Goal: Register for event/course

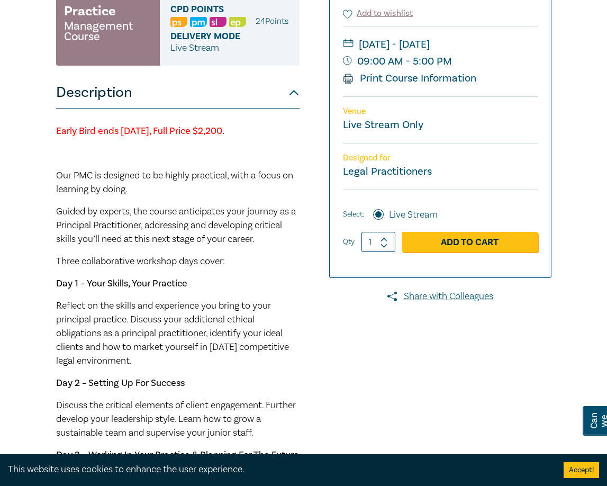
scroll to position [264, 0]
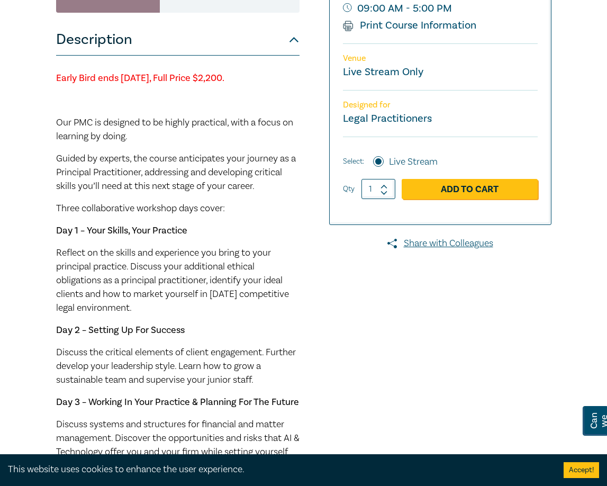
click at [318, 222] on div "Practice Management Course ([DATE]) M25006 Practice Management Course CPD Point…" at bounding box center [198, 319] width 296 height 895
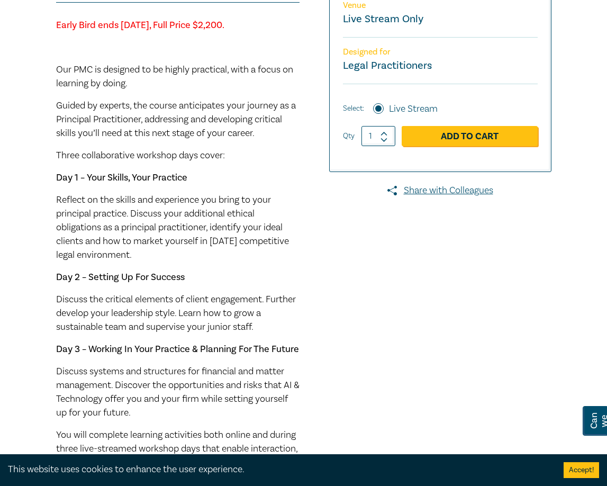
click at [318, 222] on div "Practice Management Course ([DATE]) M25006 Practice Management Course CPD Point…" at bounding box center [198, 266] width 296 height 895
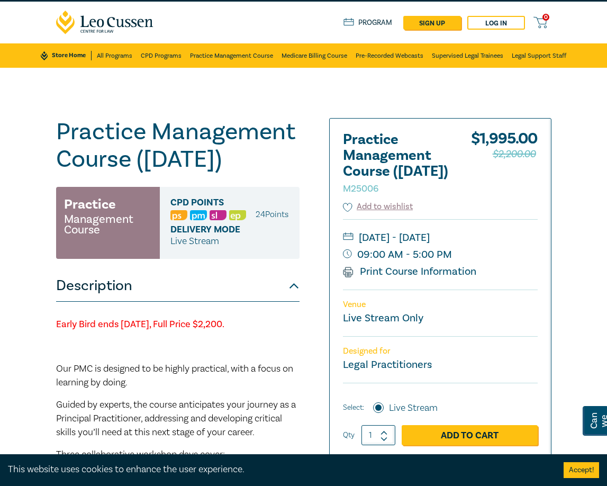
scroll to position [0, 0]
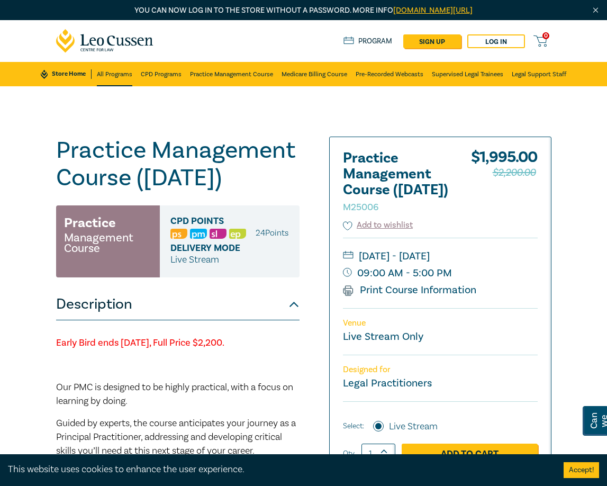
click at [104, 75] on link "All Programs" at bounding box center [114, 74] width 35 height 24
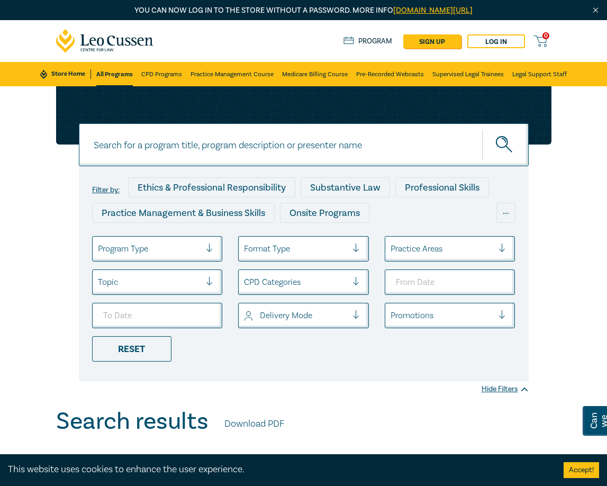
click at [173, 240] on div "Program Type" at bounding box center [150, 249] width 114 height 18
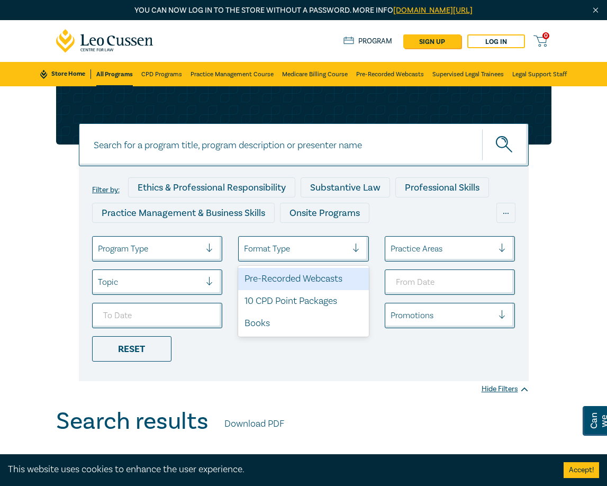
click at [286, 239] on div "Format Type" at bounding box center [303, 248] width 131 height 25
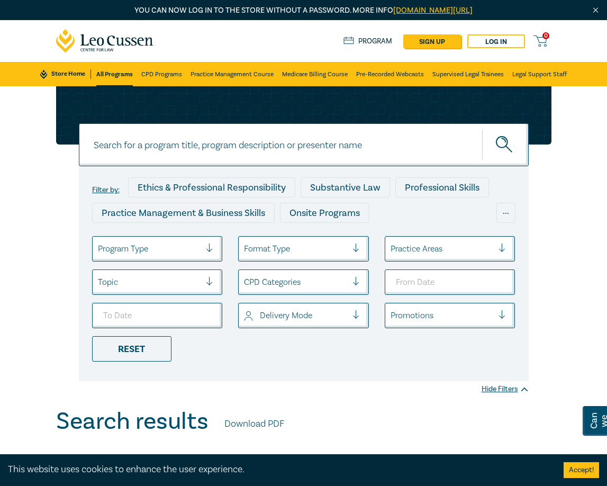
click at [286, 239] on div "Format Type" at bounding box center [303, 248] width 131 height 25
click at [457, 257] on div "Practice Areas" at bounding box center [442, 249] width 114 height 18
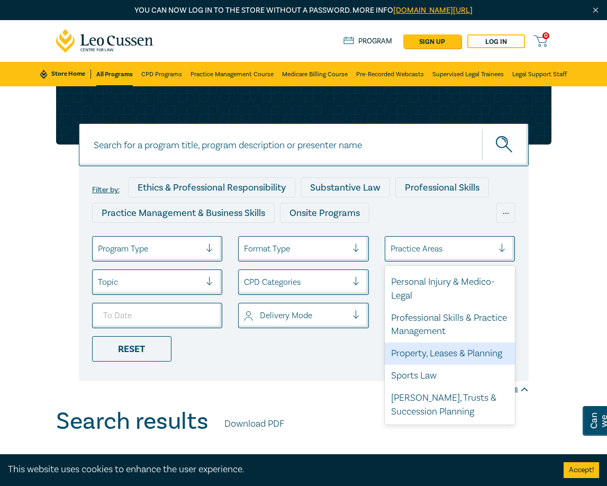
scroll to position [423, 0]
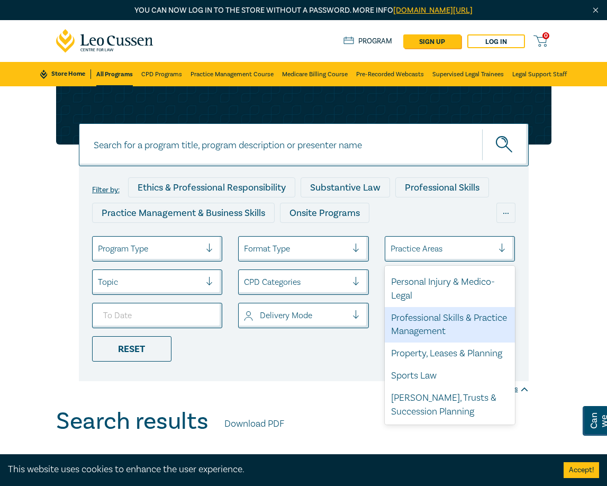
click at [170, 286] on div at bounding box center [149, 282] width 103 height 14
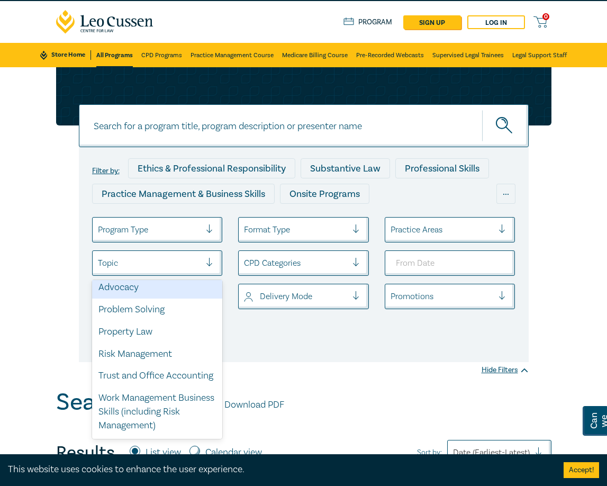
scroll to position [0, 0]
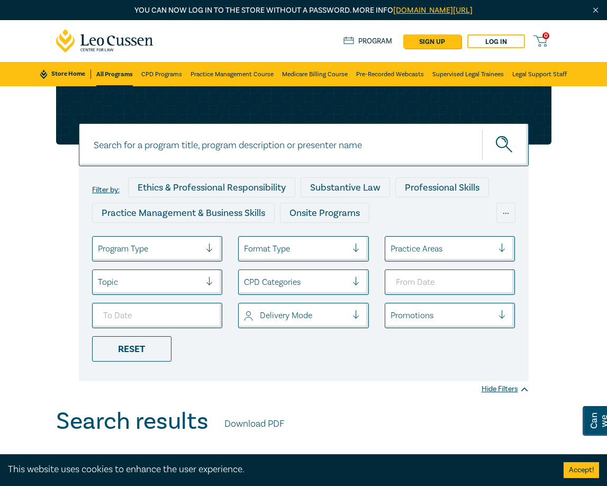
click at [159, 138] on input at bounding box center [304, 144] width 450 height 43
type input "practice management"
click at [482, 129] on button "submit" at bounding box center [505, 145] width 47 height 32
click at [493, 149] on button "submit" at bounding box center [505, 145] width 47 height 32
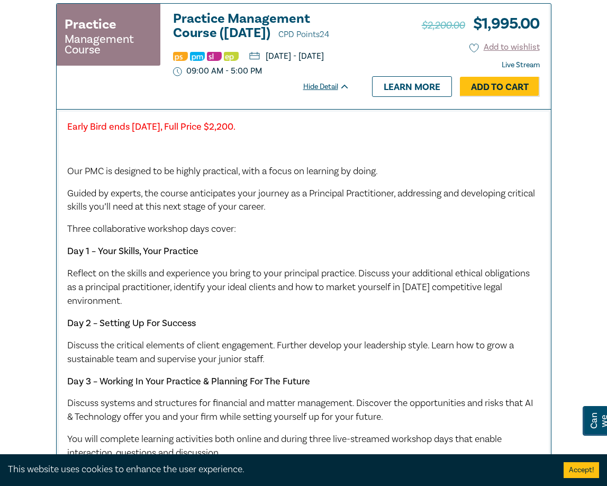
scroll to position [529, 0]
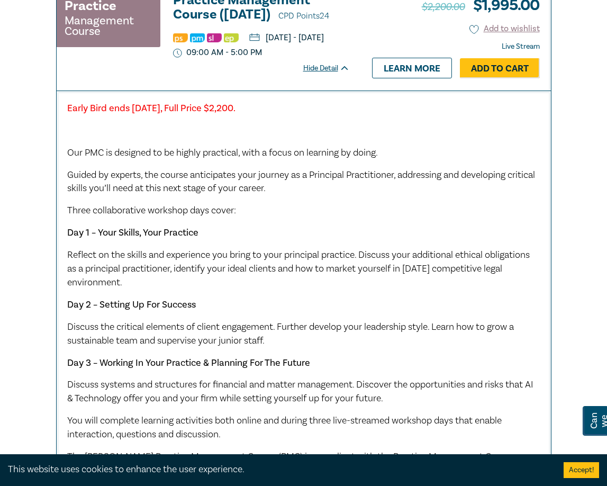
click at [214, 114] on strong "Early Bird ends [DATE], Full Price $2,200." at bounding box center [151, 108] width 168 height 12
